Goal: Communication & Community: Answer question/provide support

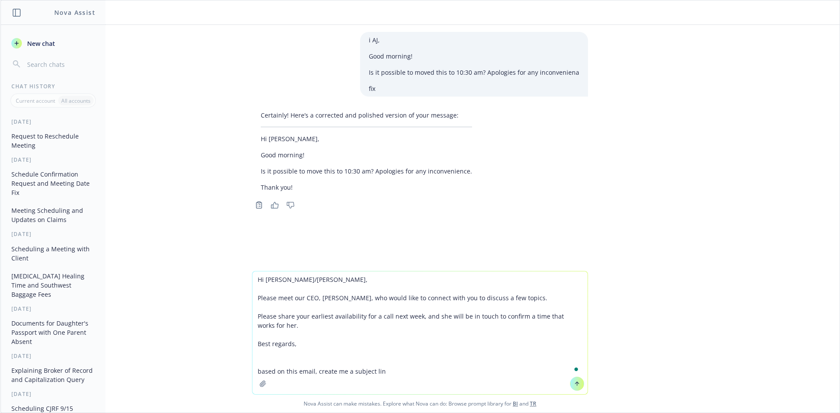
type textarea "Hi [PERSON_NAME]/[PERSON_NAME], Please meet our CEO, [PERSON_NAME], who would l…"
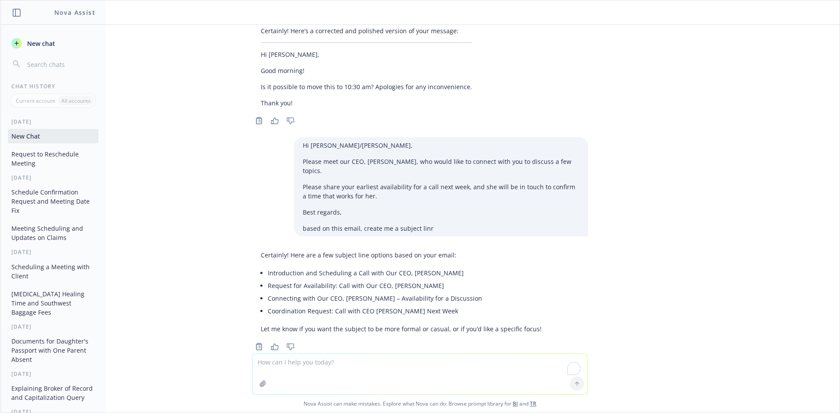
scroll to position [95, 0]
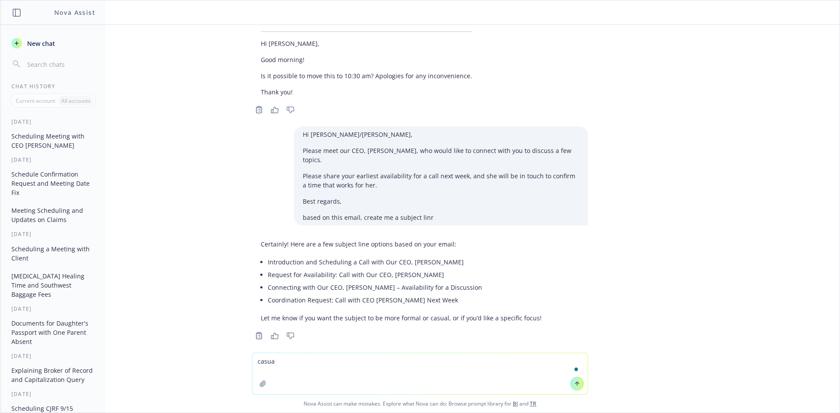
type textarea "casual"
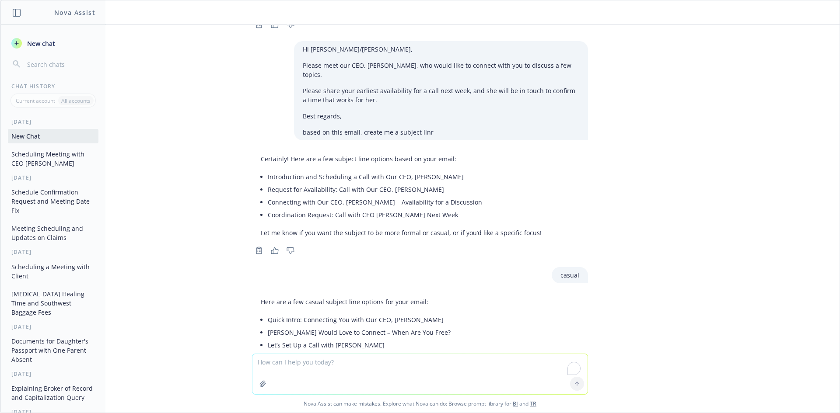
scroll to position [238, 0]
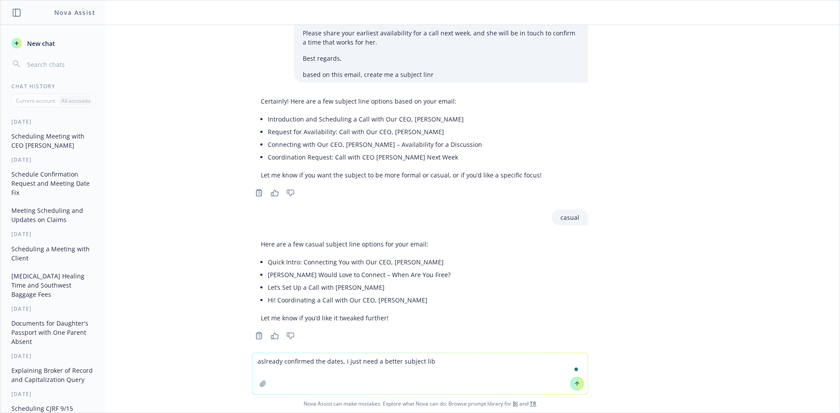
type textarea "aslready confirmed the dates, i just need a better subject libe"
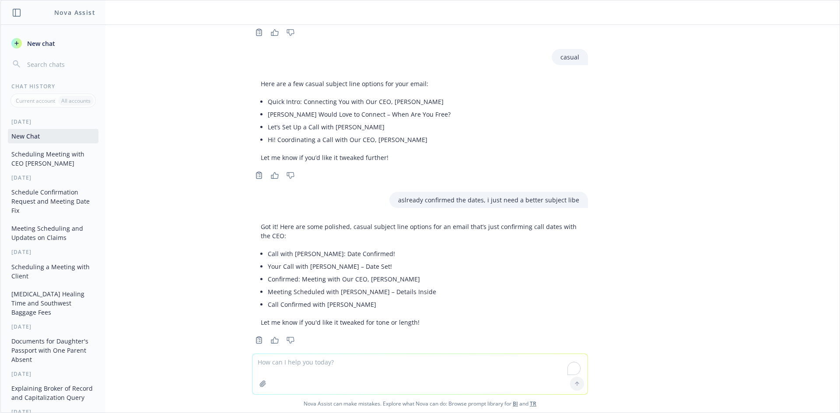
scroll to position [403, 0]
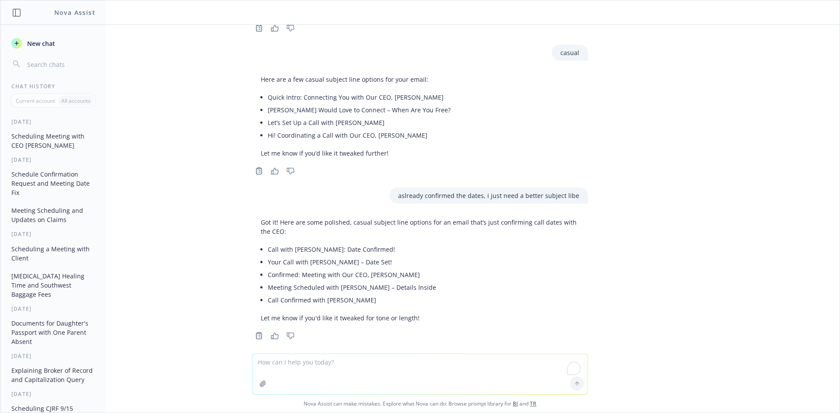
paste textarea "saw that [PERSON_NAME] cancelled the hold. I think this call is not going to ha…"
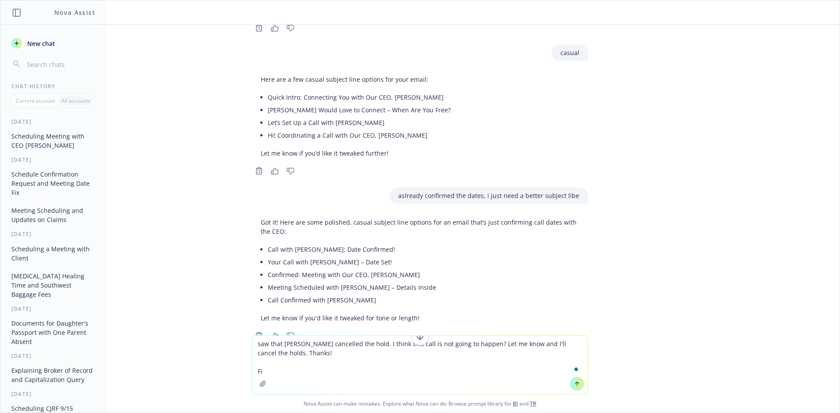
type textarea "saw that [PERSON_NAME] cancelled the hold. I think this call is not going to ha…"
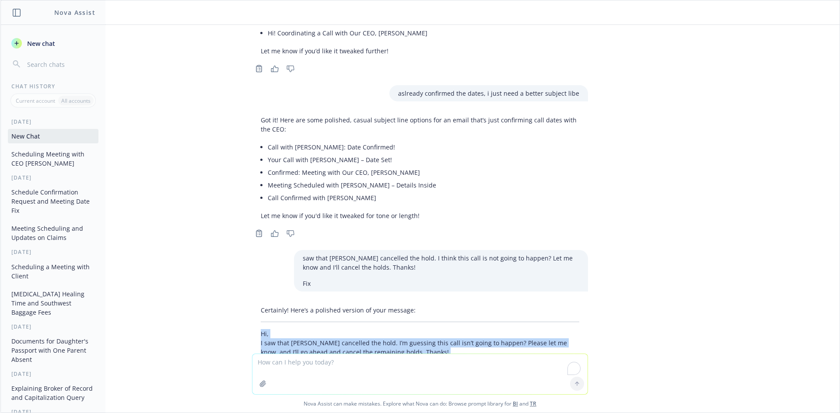
scroll to position [540, 0]
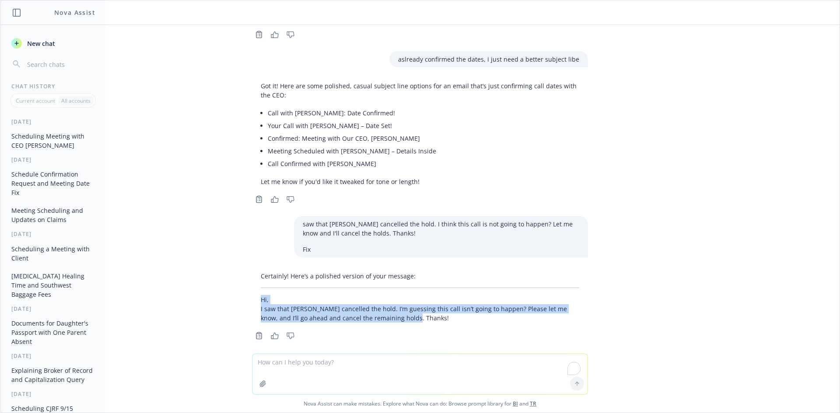
drag, startPoint x: 254, startPoint y: 315, endPoint x: 472, endPoint y: 309, distance: 218.4
click at [472, 309] on div "Certainly! Here’s a polished version of your message: Hi, I saw that [PERSON_NA…" at bounding box center [420, 297] width 336 height 58
copy p "Hi, I saw that [PERSON_NAME] cancelled the hold. I’m guessing this call isn’t g…"
